Goal: Browse casually: Explore the website without a specific task or goal

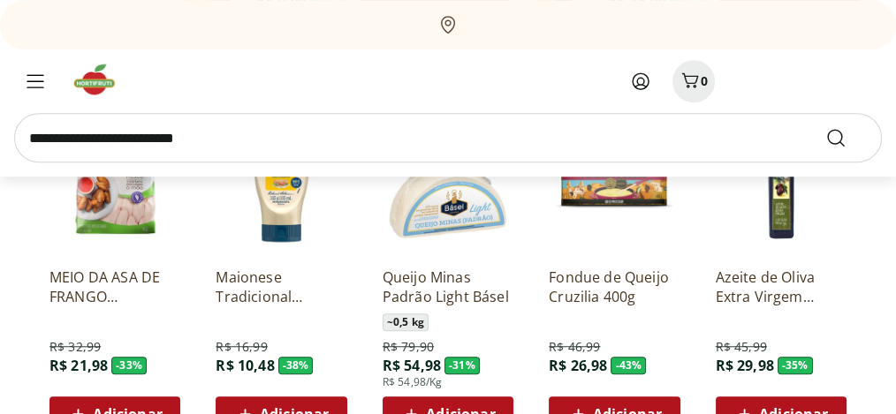
scroll to position [1591, 0]
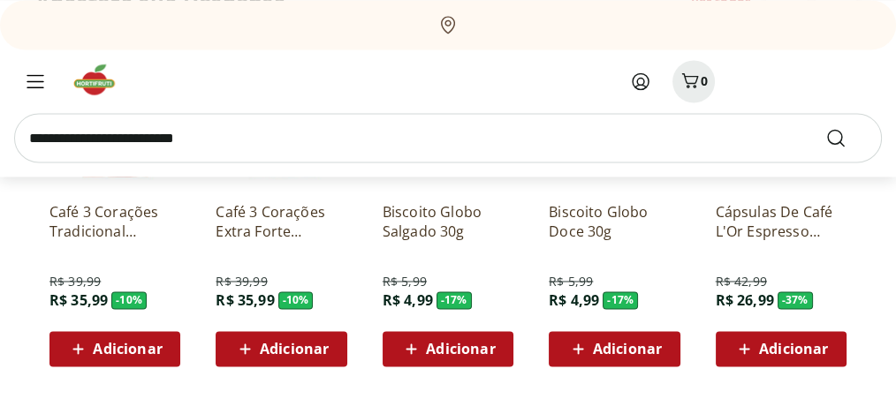
scroll to position [3122, 0]
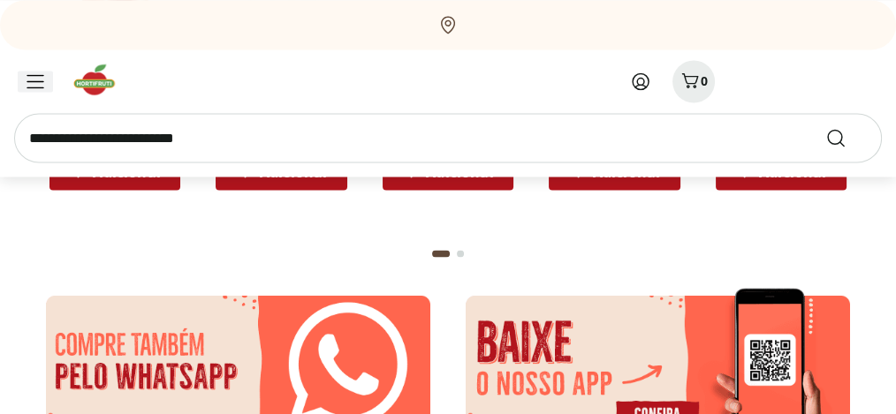
click at [34, 83] on icon "Menu" at bounding box center [36, 81] width 18 height 14
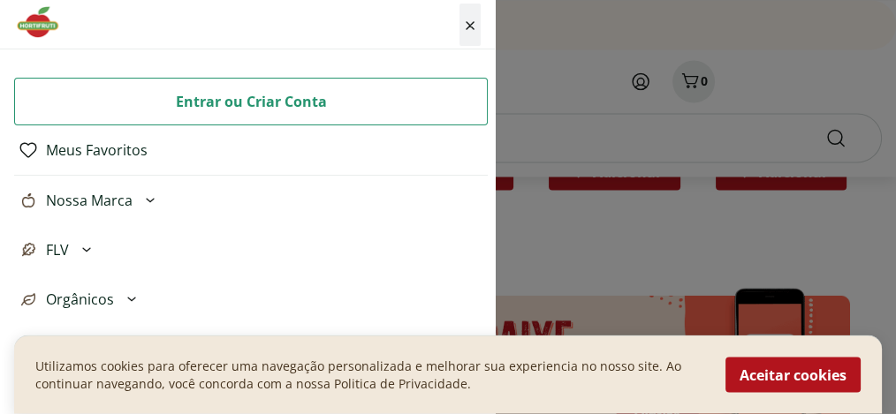
click at [475, 30] on div "Fechar menu" at bounding box center [469, 25] width 21 height 42
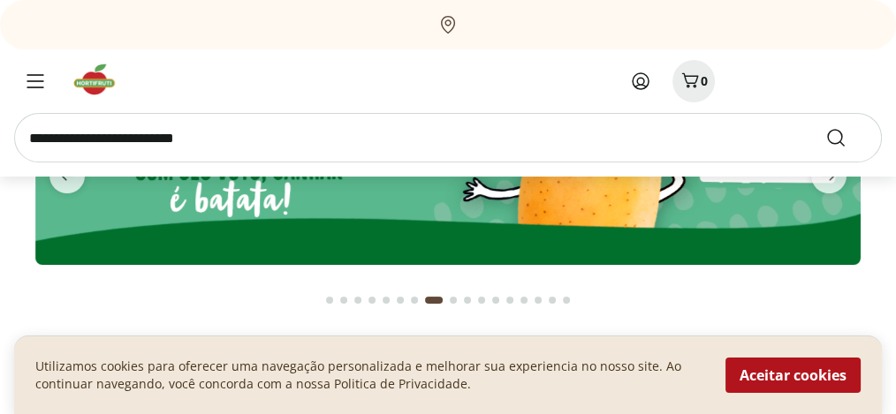
scroll to position [0, 0]
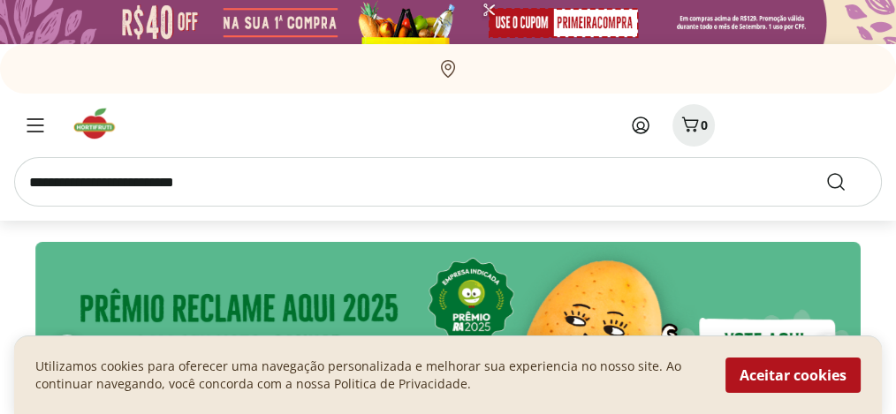
click at [102, 130] on img at bounding box center [100, 123] width 59 height 35
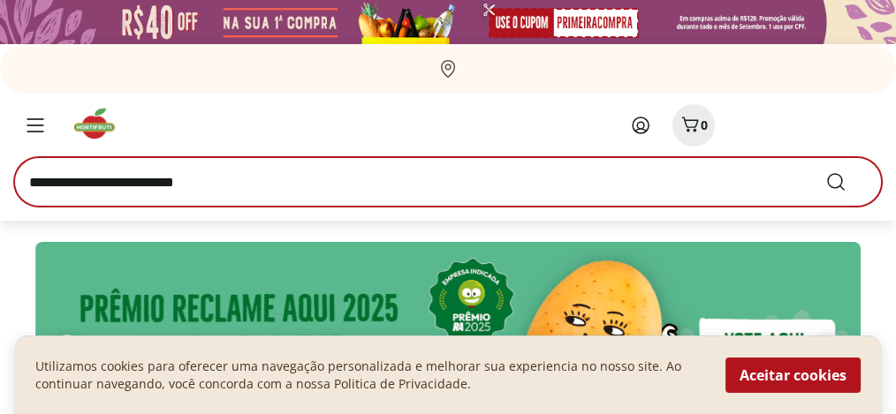
scroll to position [118, 0]
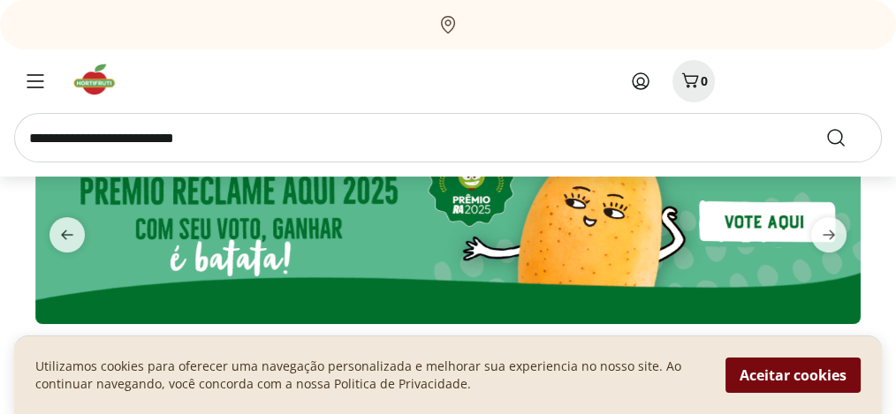
click at [810, 378] on button "Aceitar cookies" at bounding box center [792, 375] width 135 height 35
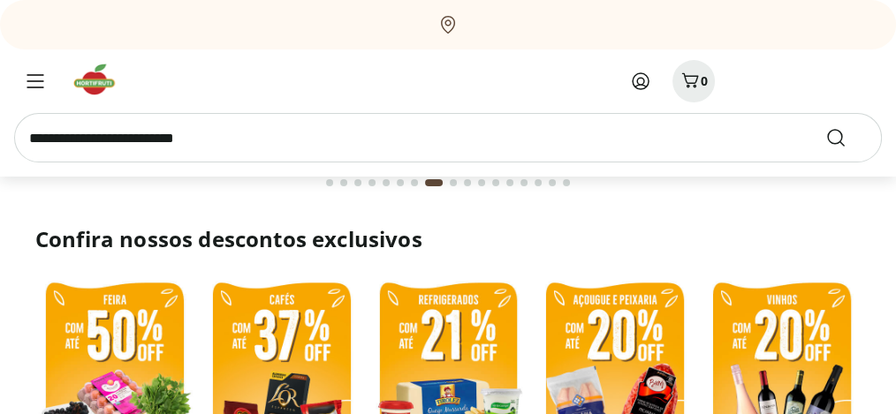
scroll to position [58, 0]
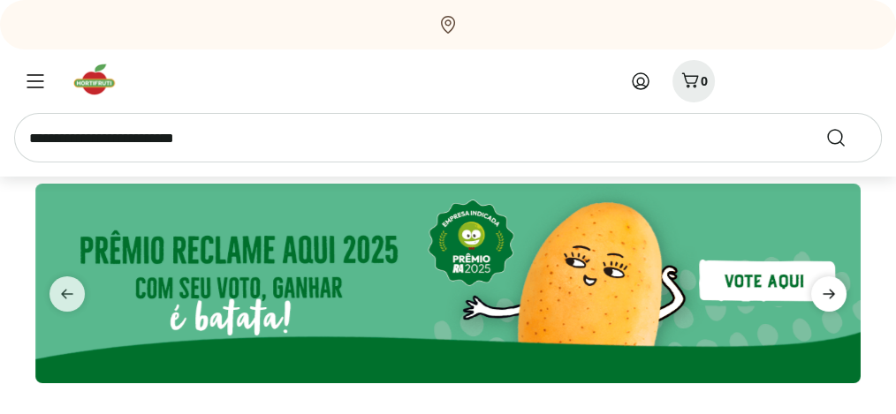
click at [831, 295] on icon "next" at bounding box center [829, 295] width 12 height 10
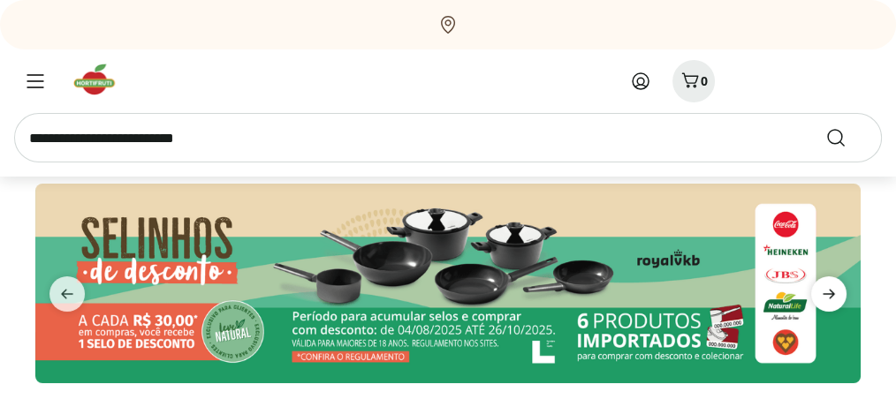
click at [831, 295] on icon "next" at bounding box center [829, 295] width 12 height 10
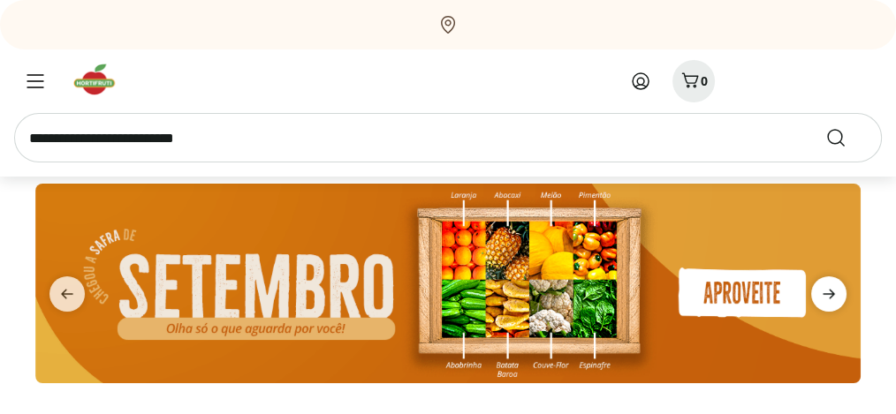
click at [831, 295] on icon "next" at bounding box center [829, 295] width 12 height 10
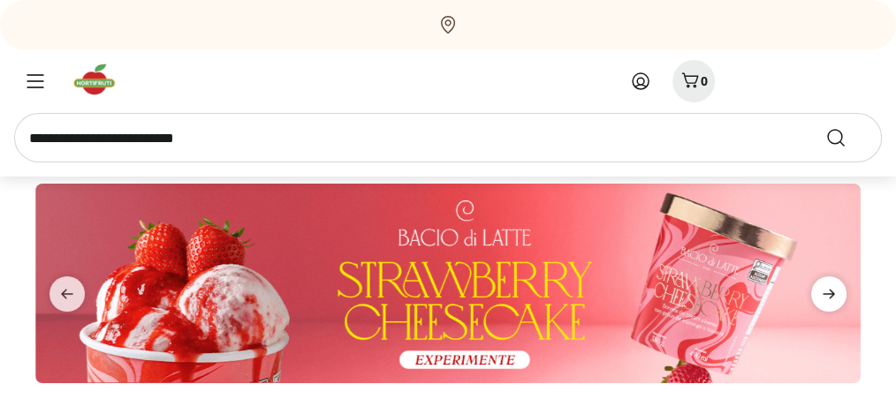
click at [831, 295] on icon "next" at bounding box center [829, 295] width 12 height 10
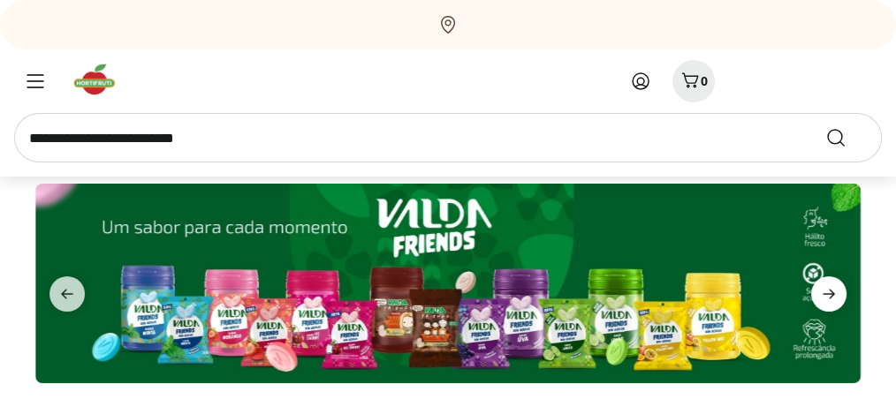
click at [831, 295] on icon "next" at bounding box center [829, 295] width 12 height 10
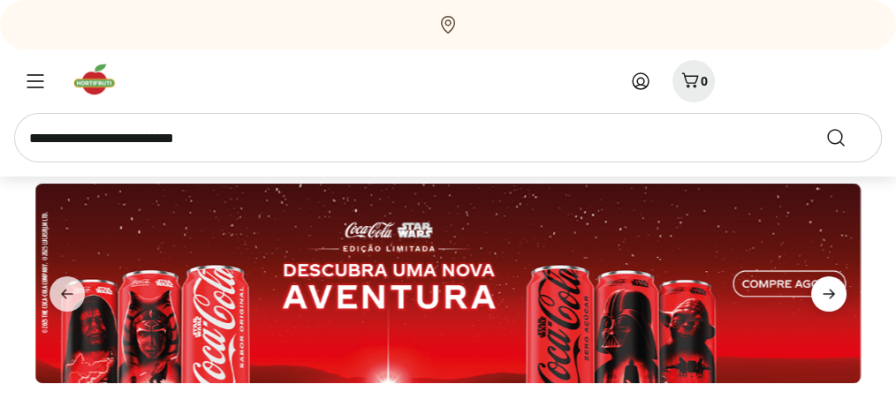
click at [831, 295] on icon "next" at bounding box center [829, 295] width 12 height 10
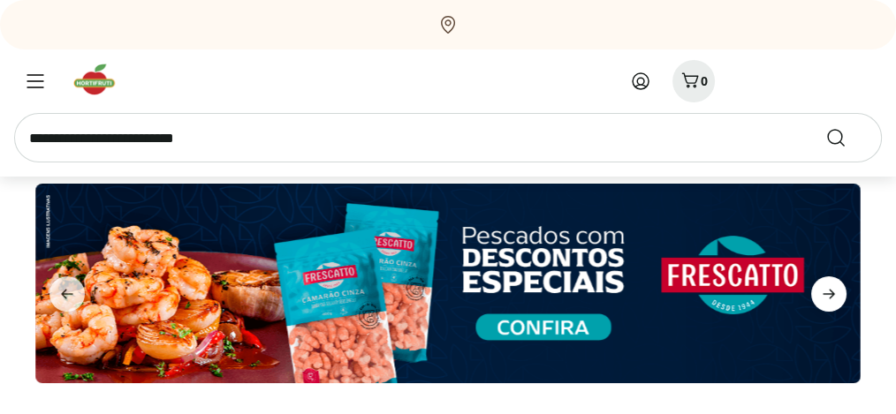
click at [831, 295] on icon "next" at bounding box center [829, 295] width 12 height 10
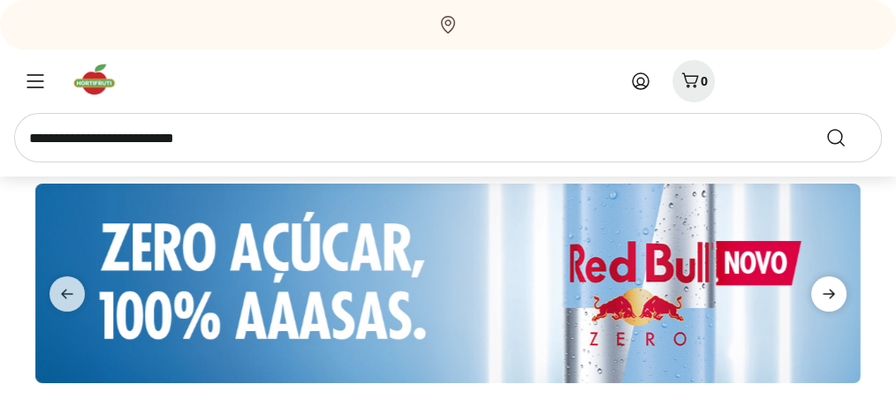
click at [831, 295] on icon "next" at bounding box center [829, 295] width 12 height 10
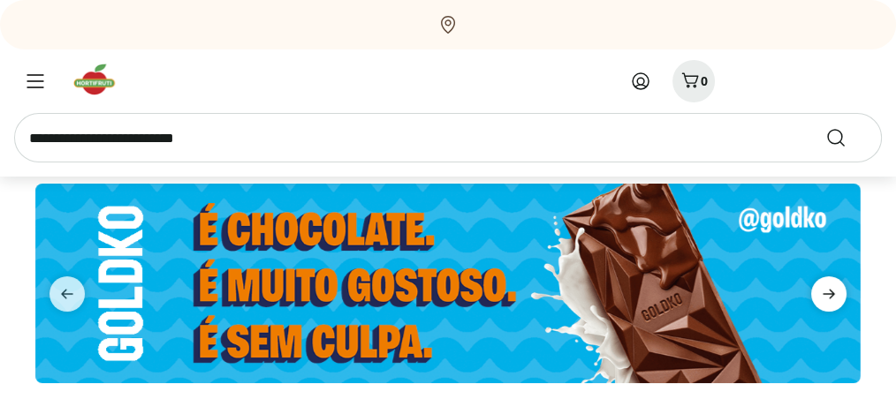
click at [831, 295] on icon "next" at bounding box center [829, 295] width 12 height 10
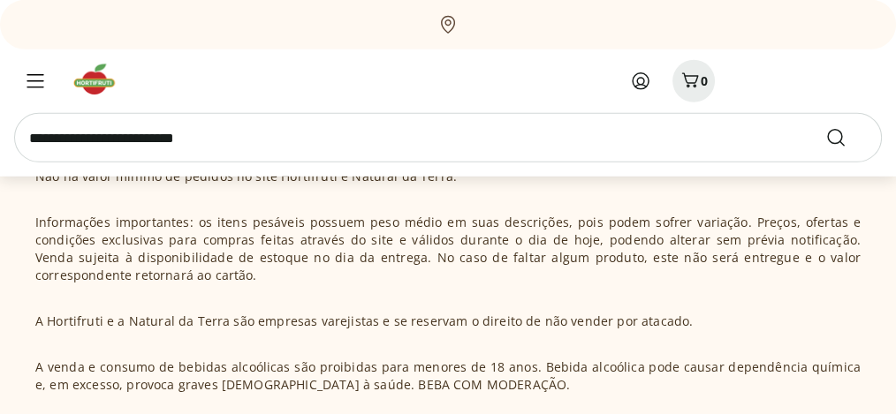
scroll to position [5350, 0]
